Goal: Information Seeking & Learning: Learn about a topic

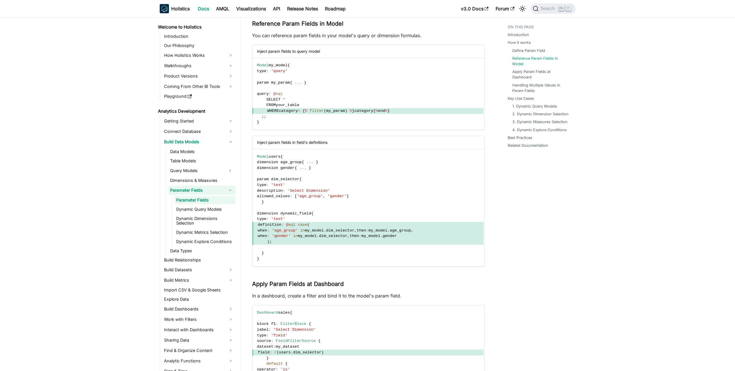
scroll to position [56, 0]
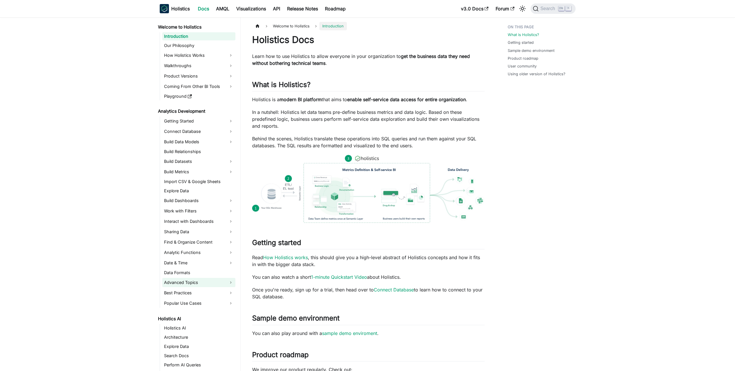
scroll to position [104, 0]
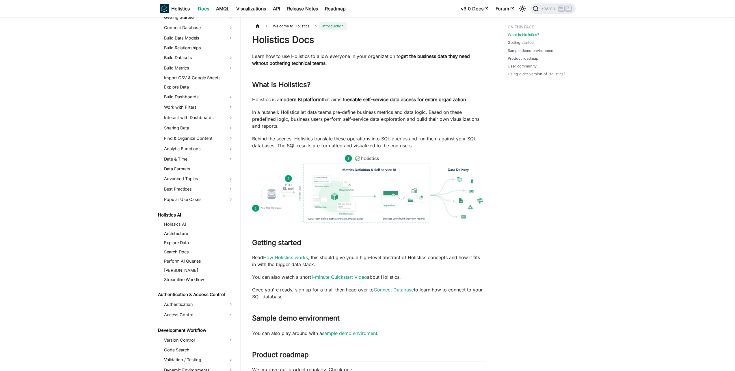
click at [177, 275] on ul "Holistics AI Architecture Explore Data Search Docs Perform AI Queries Enrich Co…" at bounding box center [198, 253] width 76 height 64
click at [178, 272] on link "[PERSON_NAME]" at bounding box center [198, 271] width 73 height 8
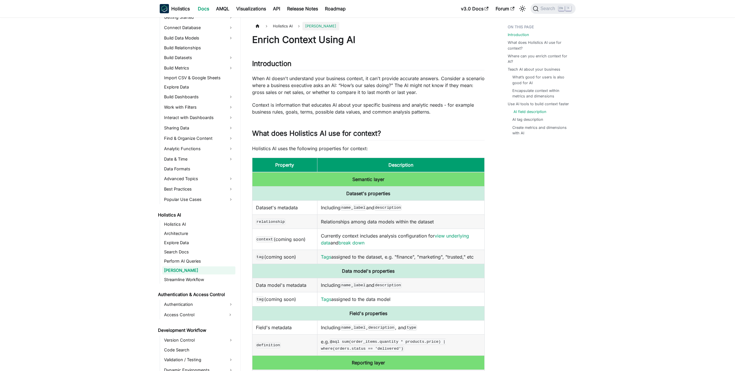
click at [529, 112] on link "AI field description" at bounding box center [529, 111] width 33 height 5
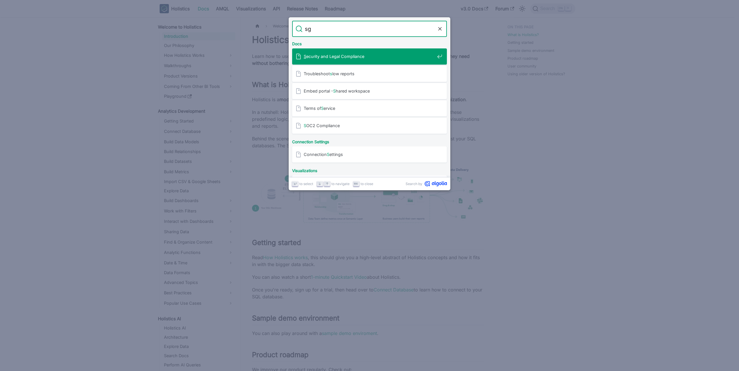
type input "sgp"
type input "apac"
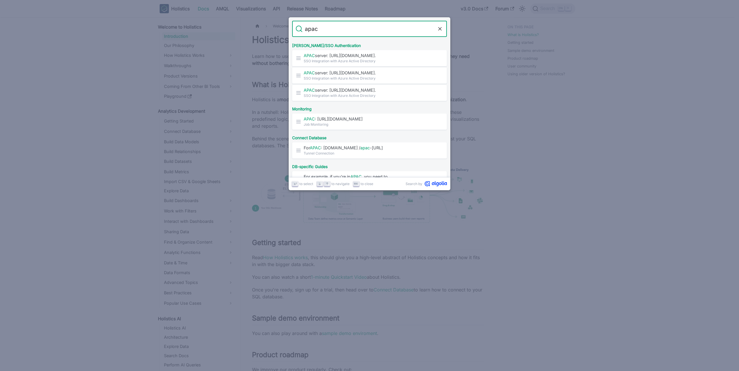
scroll to position [156, 0]
